Goal: Find specific page/section: Find specific page/section

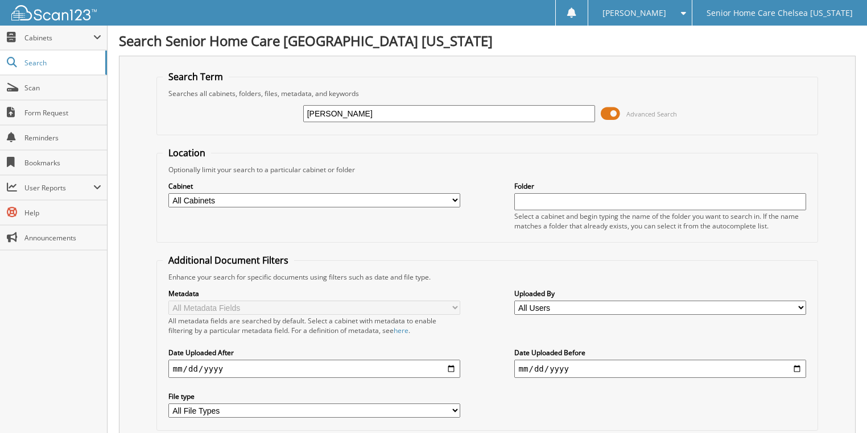
type input "[PERSON_NAME]"
click at [617, 109] on span at bounding box center [609, 113] width 19 height 17
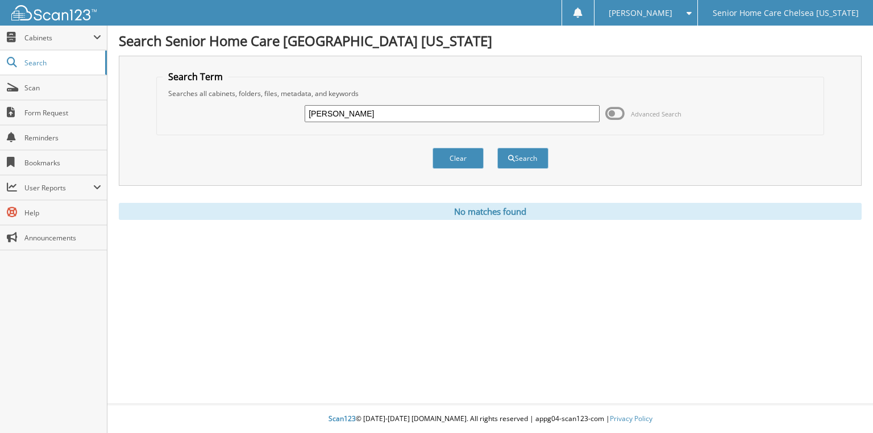
click at [509, 113] on input "[PERSON_NAME]" at bounding box center [452, 113] width 295 height 17
type input "m"
click at [37, 44] on span "Cabinets" at bounding box center [53, 38] width 107 height 24
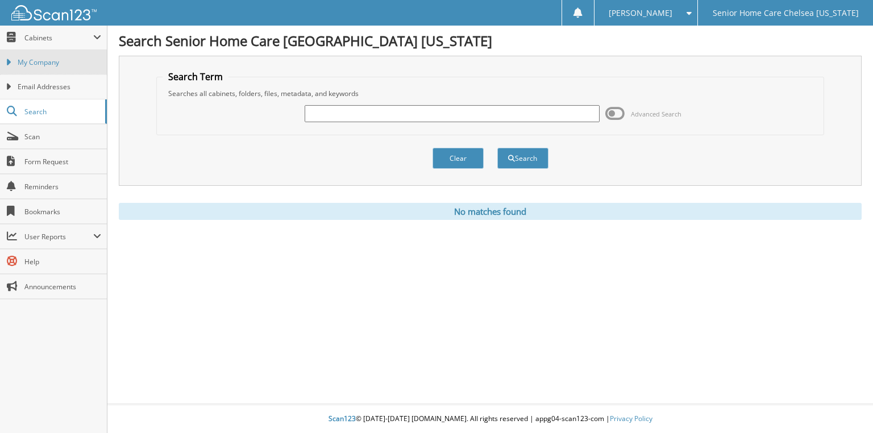
click at [48, 63] on span "My Company" at bounding box center [60, 62] width 84 height 10
